Goal: Register for event/course

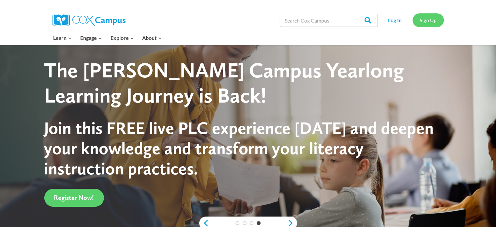
click at [432, 20] on link "Sign Up" at bounding box center [428, 19] width 31 height 13
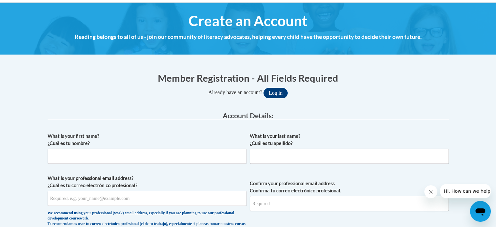
scroll to position [52, 0]
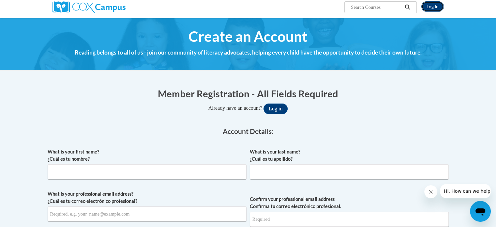
click at [432, 8] on link "Log In" at bounding box center [432, 6] width 23 height 10
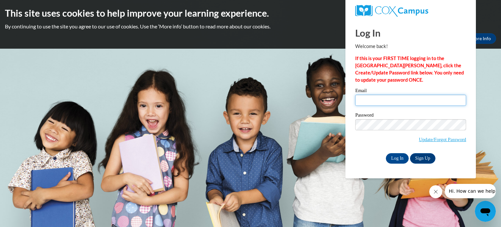
click at [364, 104] on input "Email" at bounding box center [410, 100] width 111 height 11
type input "ministermarygray@gmail.com"
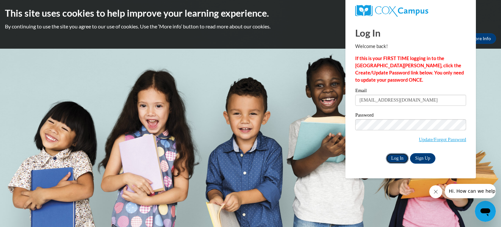
click at [398, 160] on input "Log In" at bounding box center [397, 158] width 23 height 10
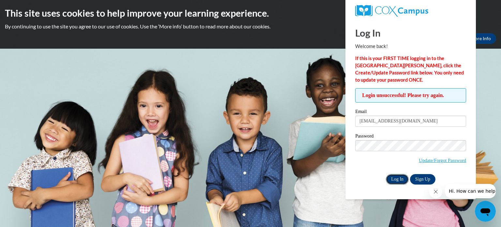
click at [395, 177] on input "Log In" at bounding box center [397, 179] width 23 height 10
click at [419, 159] on link "Update/Forgot Password" at bounding box center [442, 160] width 47 height 5
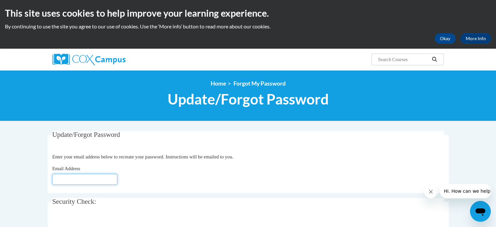
click at [57, 178] on input "Email Address" at bounding box center [84, 179] width 65 height 11
type input "[EMAIL_ADDRESS][DOMAIN_NAME]"
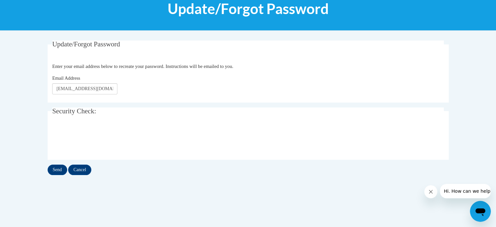
scroll to position [92, 0]
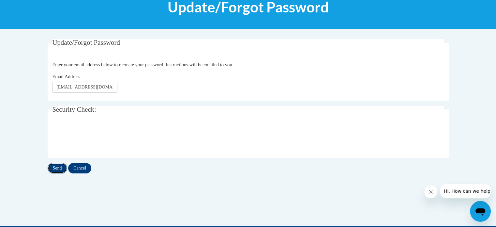
click at [58, 168] on input "Send" at bounding box center [58, 168] width 20 height 10
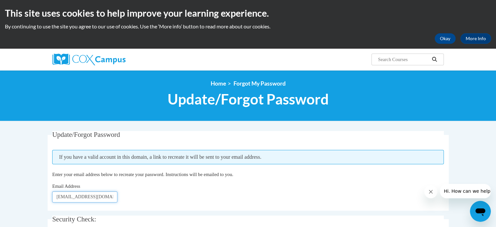
click at [114, 196] on input "ministermarygray@gmail.com" at bounding box center [84, 196] width 65 height 11
type input "m"
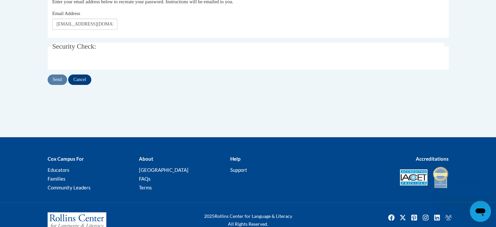
scroll to position [92, 0]
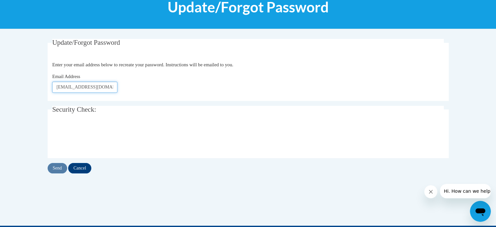
click at [114, 87] on input "[EMAIL_ADDRESS][DOMAIN_NAME]" at bounding box center [84, 87] width 65 height 11
type input "m"
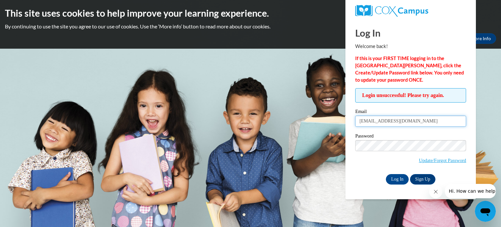
click at [425, 120] on input "[EMAIL_ADDRESS][DOMAIN_NAME]" at bounding box center [410, 120] width 111 height 11
type input "m"
type input "[EMAIL_ADDRESS][DOMAIN_NAME]"
click at [394, 177] on input "Log In" at bounding box center [397, 179] width 23 height 10
click at [391, 178] on input "Log In" at bounding box center [397, 179] width 23 height 10
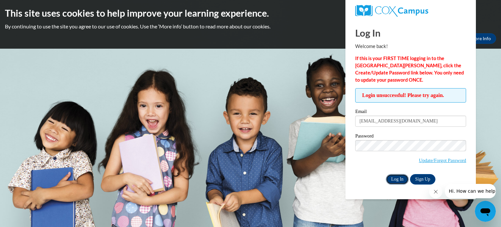
click at [399, 179] on input "Log In" at bounding box center [397, 179] width 23 height 10
click at [403, 120] on input "mgray6@gmail.com" at bounding box center [410, 120] width 111 height 11
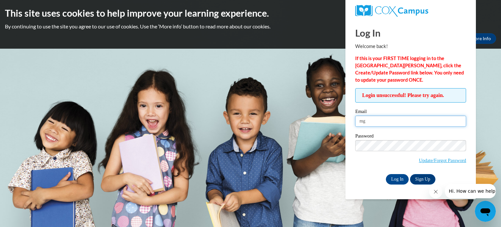
type input "m"
click at [419, 177] on link "Sign Up" at bounding box center [422, 179] width 25 height 10
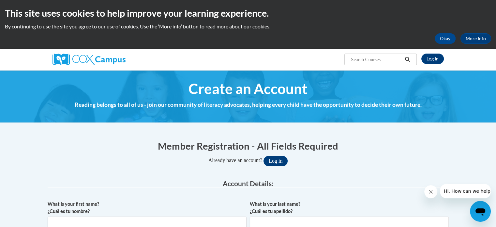
click at [377, 181] on legend "Account Details:" at bounding box center [248, 184] width 401 height 8
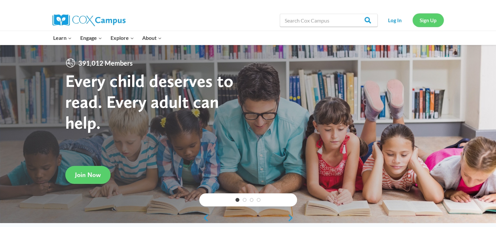
click at [423, 22] on link "Sign Up" at bounding box center [428, 19] width 31 height 13
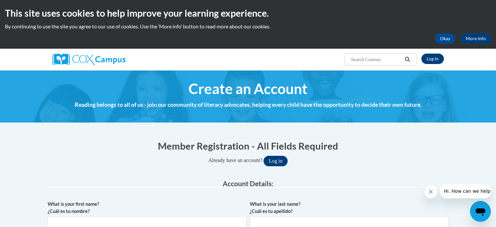
click at [396, 59] on input "Search..." at bounding box center [376, 59] width 52 height 8
click at [406, 59] on icon "Search" at bounding box center [407, 59] width 6 height 5
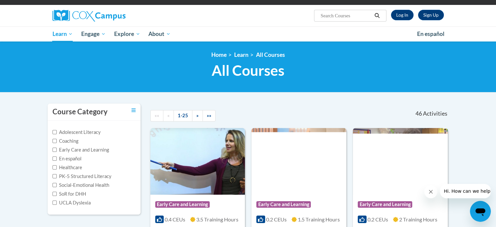
scroll to position [45, 0]
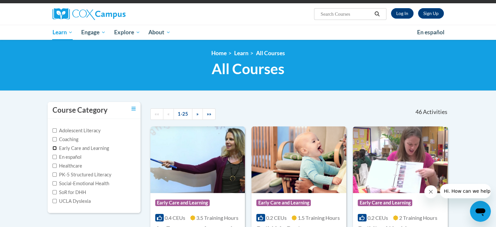
click at [55, 146] on input "Early Care and Learning" at bounding box center [55, 148] width 4 height 4
checkbox input "true"
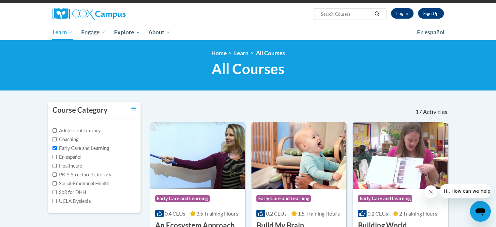
click at [119, 66] on h1 "All Courses All Courses" at bounding box center [248, 68] width 401 height 17
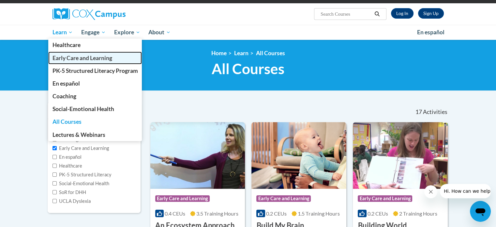
click at [71, 56] on span "Early Care and Learning" at bounding box center [82, 57] width 60 height 7
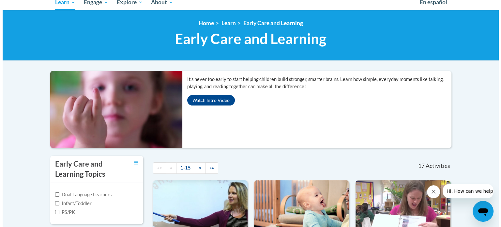
scroll to position [78, 0]
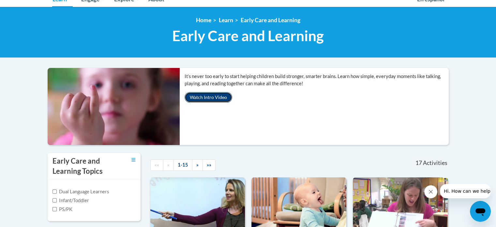
click at [208, 97] on button "Watch Intro Video" at bounding box center [209, 97] width 48 height 10
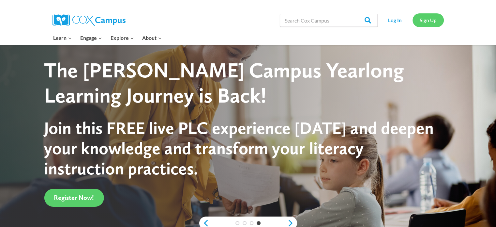
click at [431, 21] on link "Sign Up" at bounding box center [428, 19] width 31 height 13
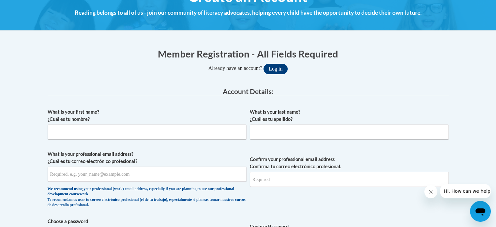
scroll to position [93, 0]
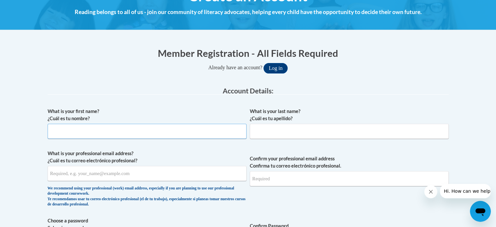
click at [181, 130] on input "What is your first name? ¿Cuál es tu nombre?" at bounding box center [147, 131] width 199 height 15
type input "MARY"
type input "GRAY"
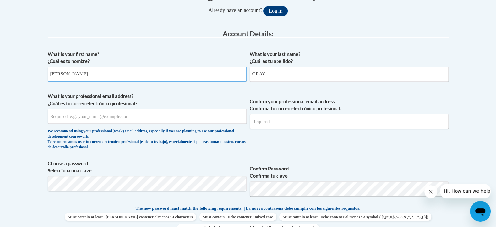
scroll to position [152, 0]
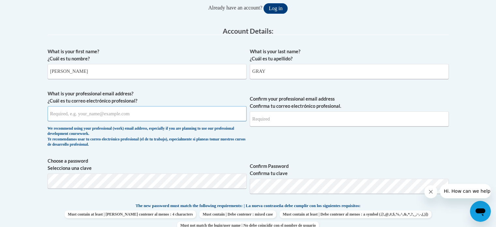
click at [176, 111] on input "What is your professional email address? ¿Cuál es tu correo electrónico profesi…" at bounding box center [147, 113] width 199 height 15
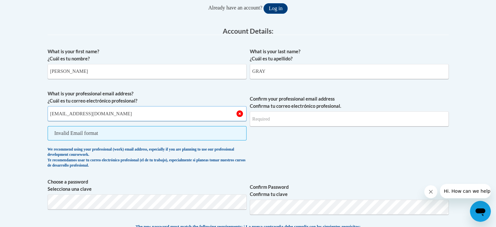
type input "ministermarygray@gmail.com"
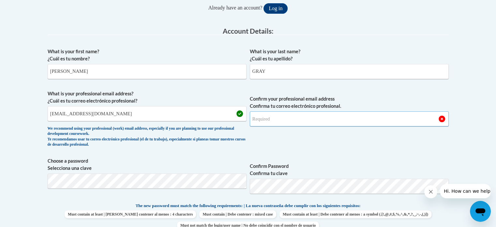
click at [349, 120] on input "Confirm your professional email address Confirma tu correo electrónico profesio…" at bounding box center [349, 118] width 199 height 15
type input "ministermarygray@gmail.com"
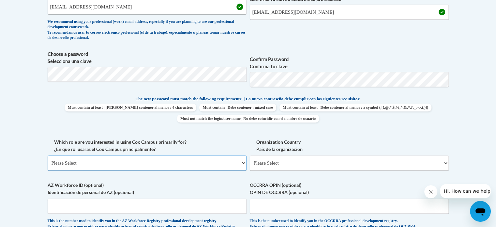
scroll to position [260, 0]
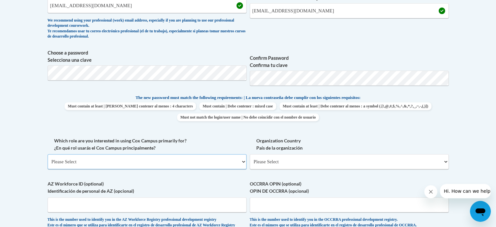
click at [180, 163] on select "Please Select College/University | Colegio/Universidad Community/Nonprofit Part…" at bounding box center [147, 161] width 199 height 15
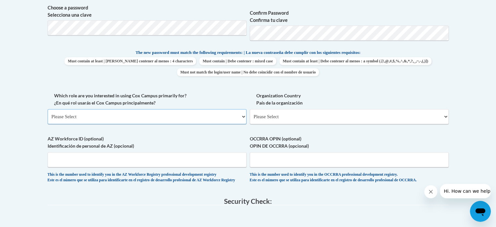
scroll to position [307, 0]
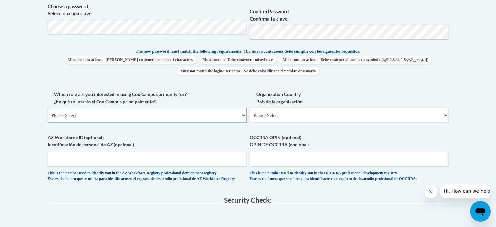
click at [236, 116] on select "Please Select College/University | Colegio/Universidad Community/Nonprofit Part…" at bounding box center [147, 115] width 199 height 15
select select "5a18ea06-2b54-4451-96f2-d152daf9eac5"
click at [48, 108] on select "Please Select College/University | Colegio/Universidad Community/Nonprofit Part…" at bounding box center [147, 115] width 199 height 15
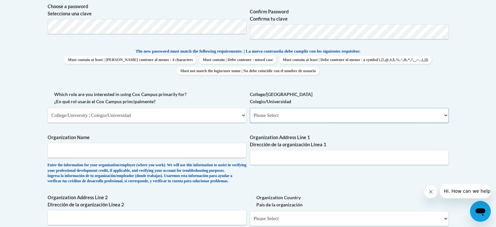
click at [442, 117] on select "Please Select College/University Staff | Empleado universitario College/Univers…" at bounding box center [349, 115] width 199 height 15
select select "99b32b07-cffc-426c-8bf6-0cd77760d84b"
click at [250, 108] on select "Please Select College/University Staff | Empleado universitario College/Univers…" at bounding box center [349, 115] width 199 height 15
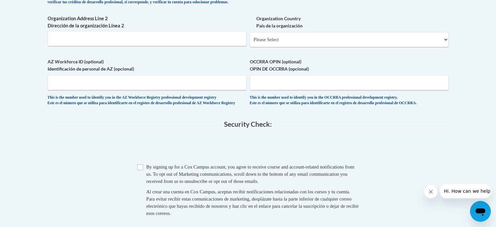
scroll to position [488, 0]
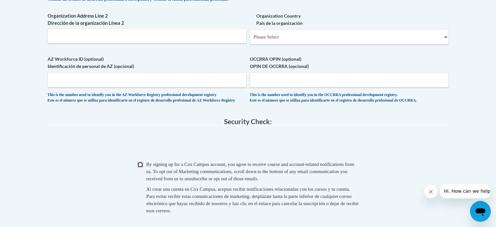
click at [141, 167] on input "Checkbox" at bounding box center [140, 164] width 6 height 6
checkbox input "true"
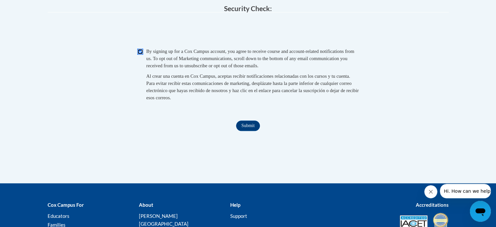
scroll to position [602, 0]
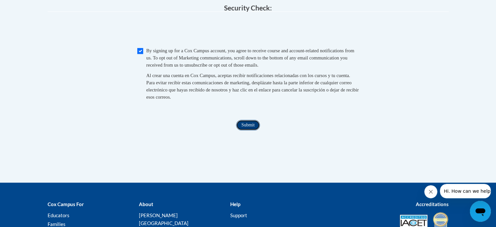
click at [251, 130] on input "Submit" at bounding box center [247, 125] width 23 height 10
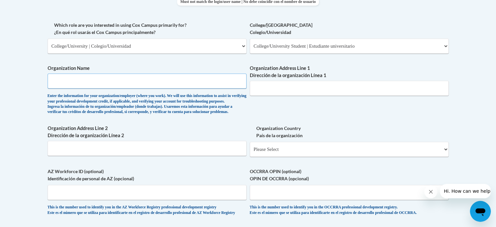
scroll to position [372, 0]
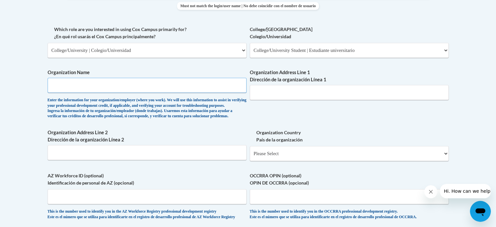
click at [102, 83] on input "Organization Name" at bounding box center [147, 85] width 199 height 15
click at [59, 86] on input "Organization Name" at bounding box center [147, 85] width 199 height 15
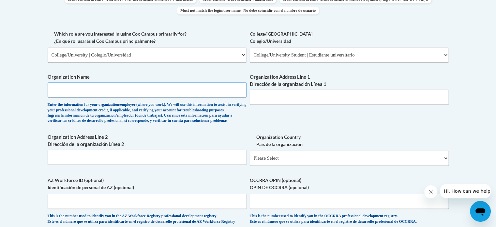
scroll to position [365, 0]
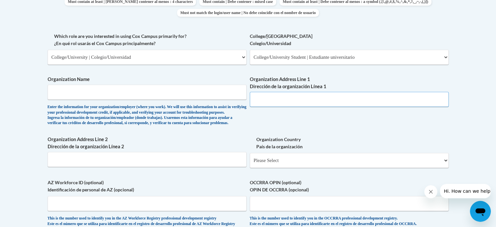
click at [266, 101] on input "Organization Address Line 1 Dirección de la organización Línea 1" at bounding box center [349, 99] width 199 height 15
click at [56, 91] on input "Organization Name" at bounding box center [147, 91] width 199 height 15
type input "Athens State University"
type input "A"
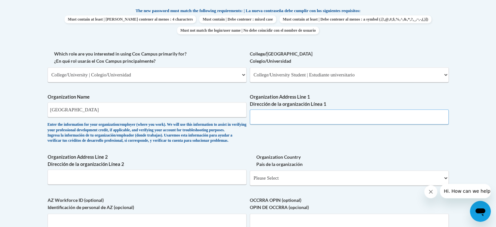
scroll to position [348, 0]
click at [119, 108] on input "Athens State University" at bounding box center [147, 108] width 199 height 15
type input "A"
type input "n/a"
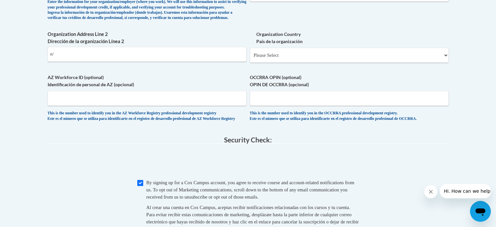
scroll to position [471, 0]
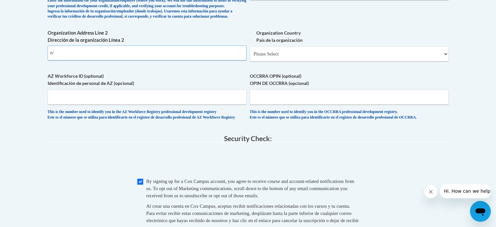
click at [142, 60] on input "n/" at bounding box center [147, 52] width 199 height 15
type input "n/a"
select select "ad49bcad-a171-4b2e-b99c-48b446064914"
select select
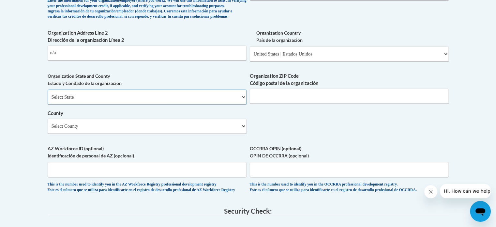
select select "Alabama"
type input "35601"
click at [243, 133] on select "Select County Autauga Baldwin Barbour Bibb Blount Bullock Butler Calhoun Chambe…" at bounding box center [147, 125] width 199 height 15
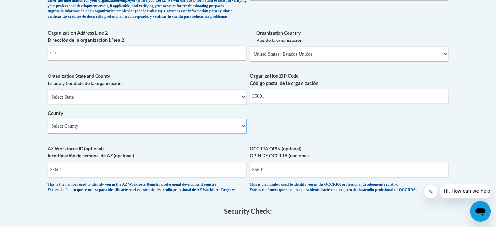
select select "Limestone"
click at [48, 129] on select "Select County Autauga Baldwin Barbour Bibb Blount Bullock Butler Calhoun Chambe…" at bounding box center [147, 125] width 199 height 15
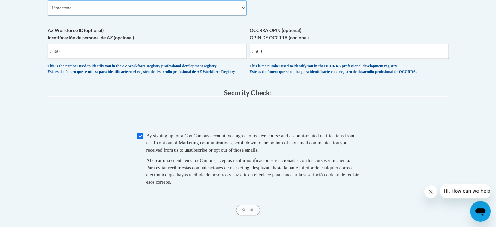
scroll to position [601, 0]
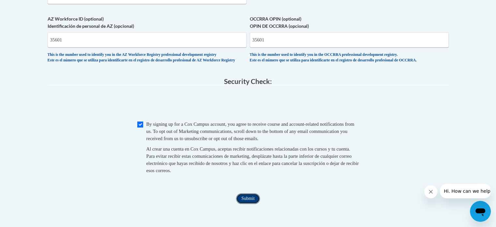
click at [247, 204] on input "Submit" at bounding box center [247, 198] width 23 height 10
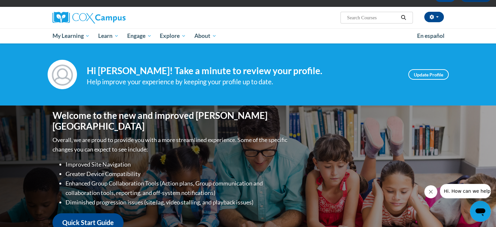
scroll to position [42, 0]
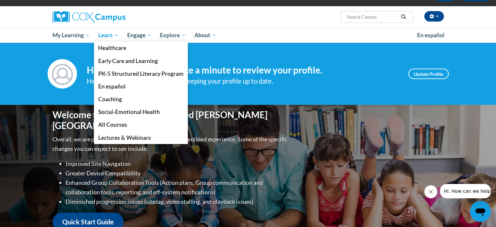
click at [109, 34] on span "Learn" at bounding box center [108, 35] width 21 height 8
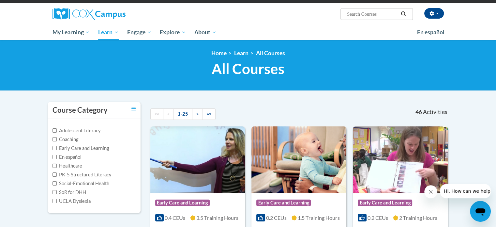
scroll to position [46, 0]
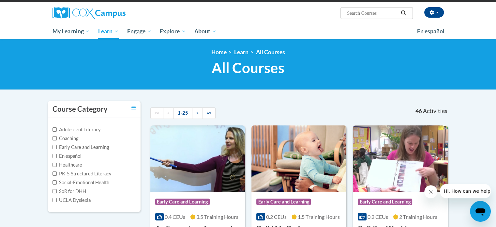
click at [96, 147] on label "Early Care and Learning" at bounding box center [81, 147] width 56 height 7
click at [57, 147] on input "Early Care and Learning" at bounding box center [55, 147] width 4 height 4
checkbox input "true"
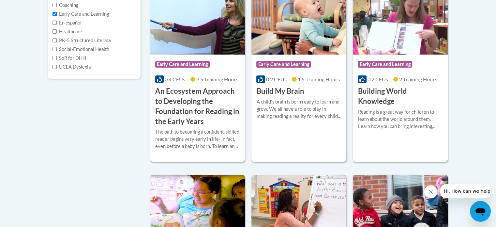
scroll to position [178, 0]
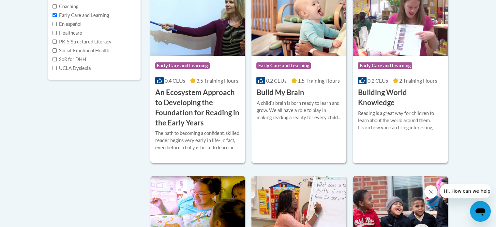
click at [291, 86] on div "Course Category: Early Care and Learning 0.2 CEUs 1.5 Training Hours COURSE Bui…" at bounding box center [299, 77] width 95 height 42
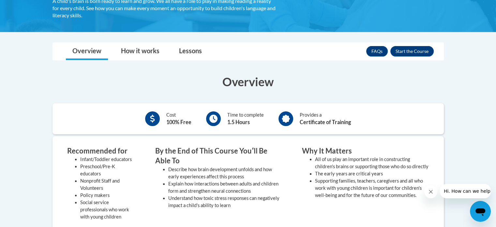
scroll to position [145, 0]
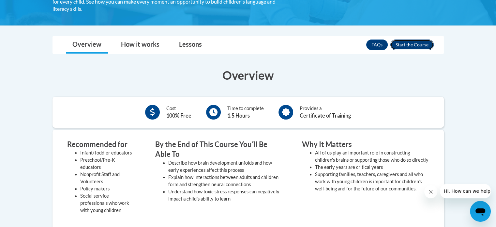
click at [403, 43] on button "Enroll" at bounding box center [411, 44] width 43 height 10
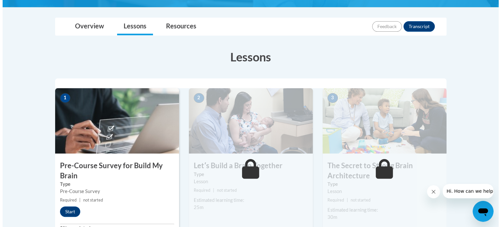
scroll to position [142, 0]
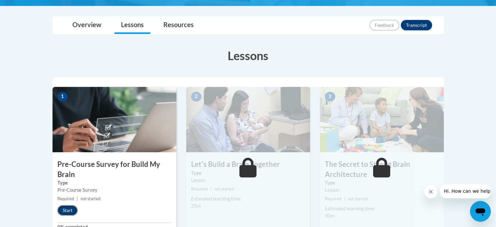
click at [64, 210] on button "Start" at bounding box center [67, 210] width 20 height 10
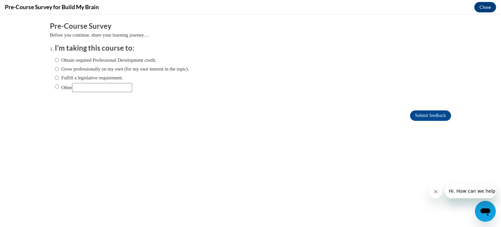
scroll to position [0, 0]
click at [55, 60] on input "Obtain required Professional Development credit." at bounding box center [57, 59] width 4 height 7
radio input "true"
click at [416, 115] on input "Submit feedback" at bounding box center [430, 115] width 41 height 10
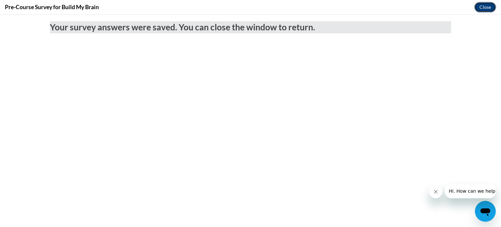
click at [488, 7] on button "Close" at bounding box center [485, 7] width 22 height 10
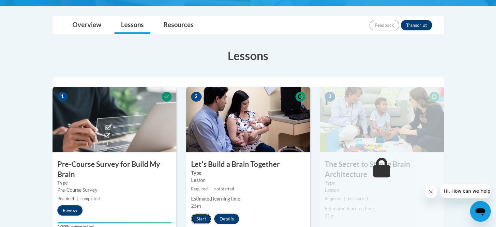
click at [200, 215] on button "Start" at bounding box center [201, 218] width 20 height 10
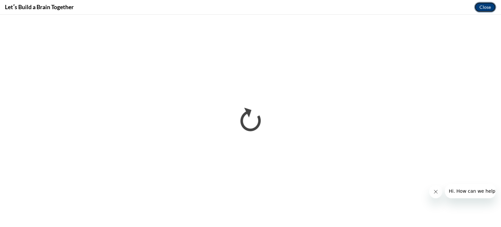
click at [485, 7] on button "Close" at bounding box center [485, 7] width 22 height 10
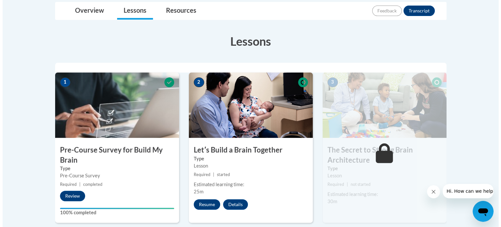
scroll to position [158, 0]
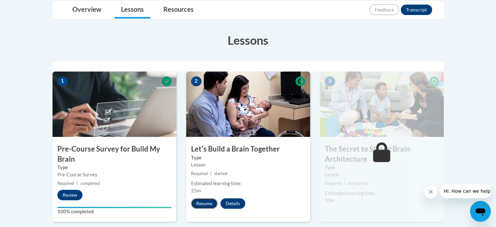
click at [202, 204] on button "Resume" at bounding box center [204, 203] width 26 height 10
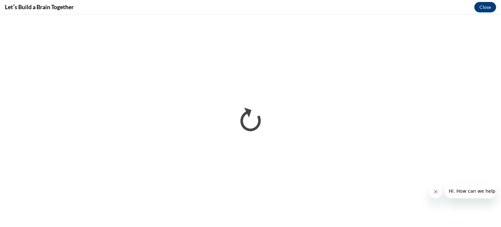
scroll to position [0, 0]
drag, startPoint x: 452, startPoint y: 189, endPoint x: 470, endPoint y: 193, distance: 19.2
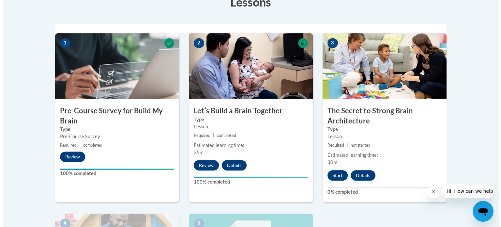
scroll to position [197, 0]
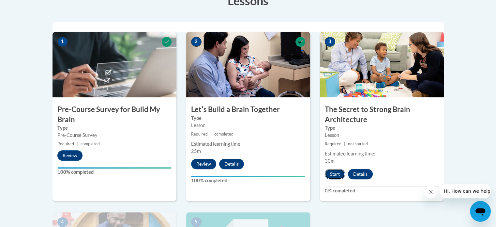
click at [339, 177] on button "Start" at bounding box center [335, 174] width 20 height 10
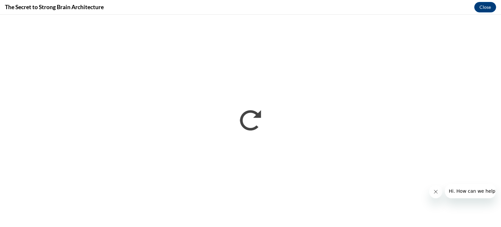
scroll to position [0, 0]
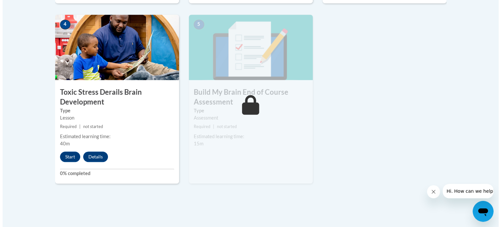
scroll to position [396, 0]
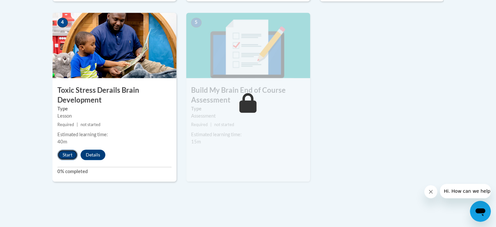
click at [71, 157] on button "Start" at bounding box center [67, 154] width 20 height 10
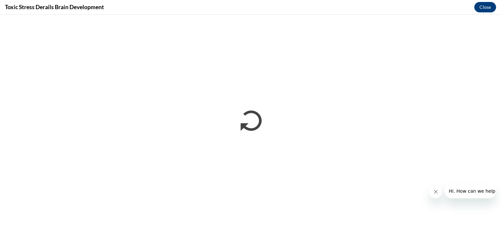
scroll to position [0, 0]
